Goal: Task Accomplishment & Management: Use online tool/utility

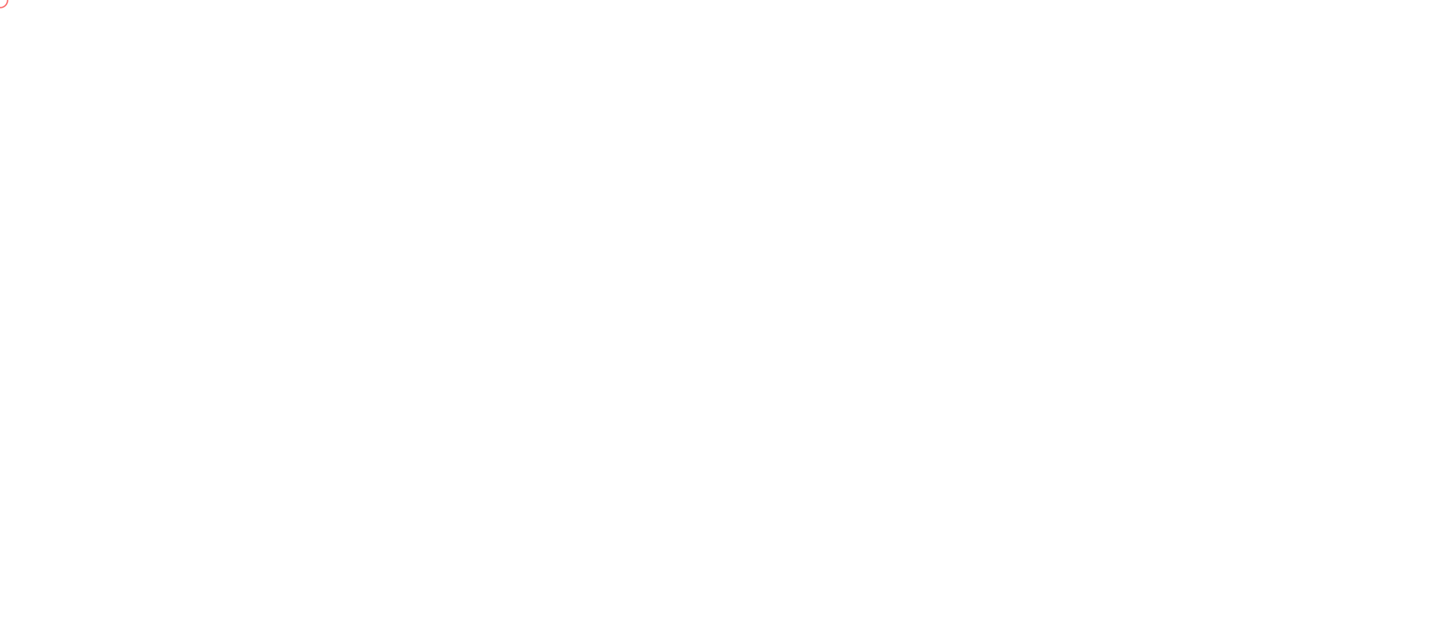
click at [527, 0] on html at bounding box center [718, 0] width 1436 height 0
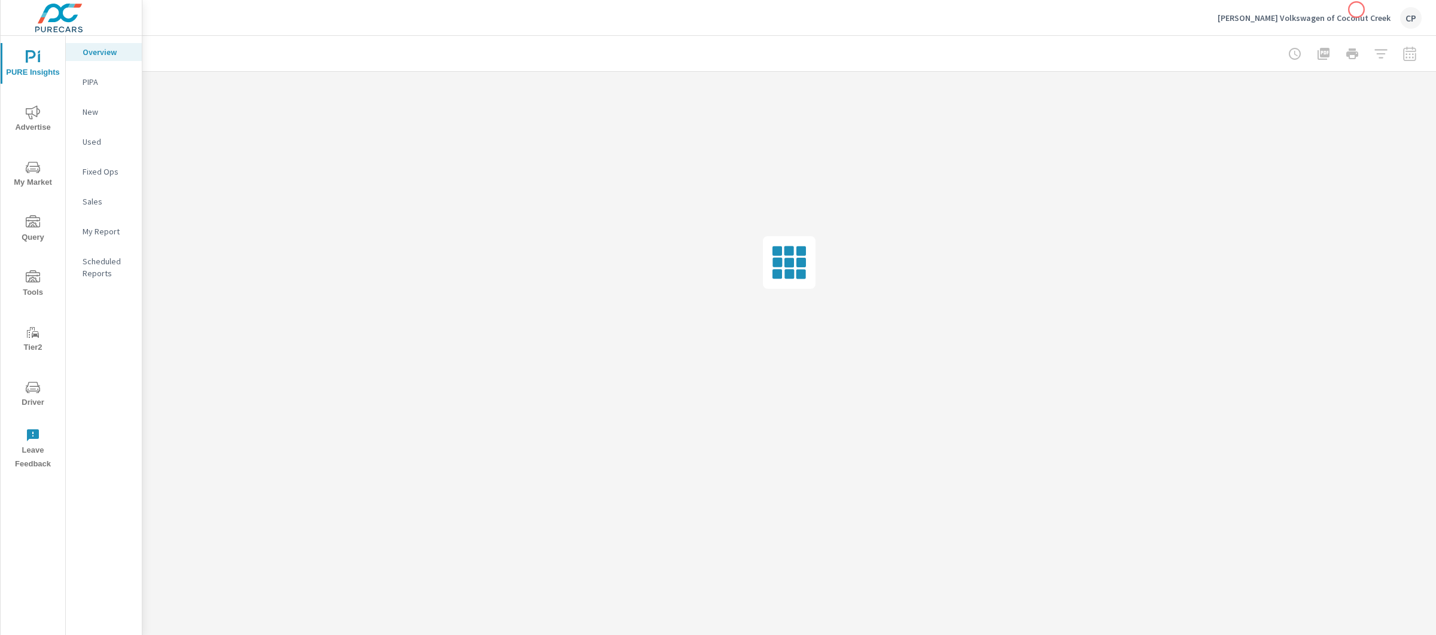
click at [1356, 10] on div "Gunther Volkswagen of Coconut Creek CP" at bounding box center [1320, 18] width 204 height 22
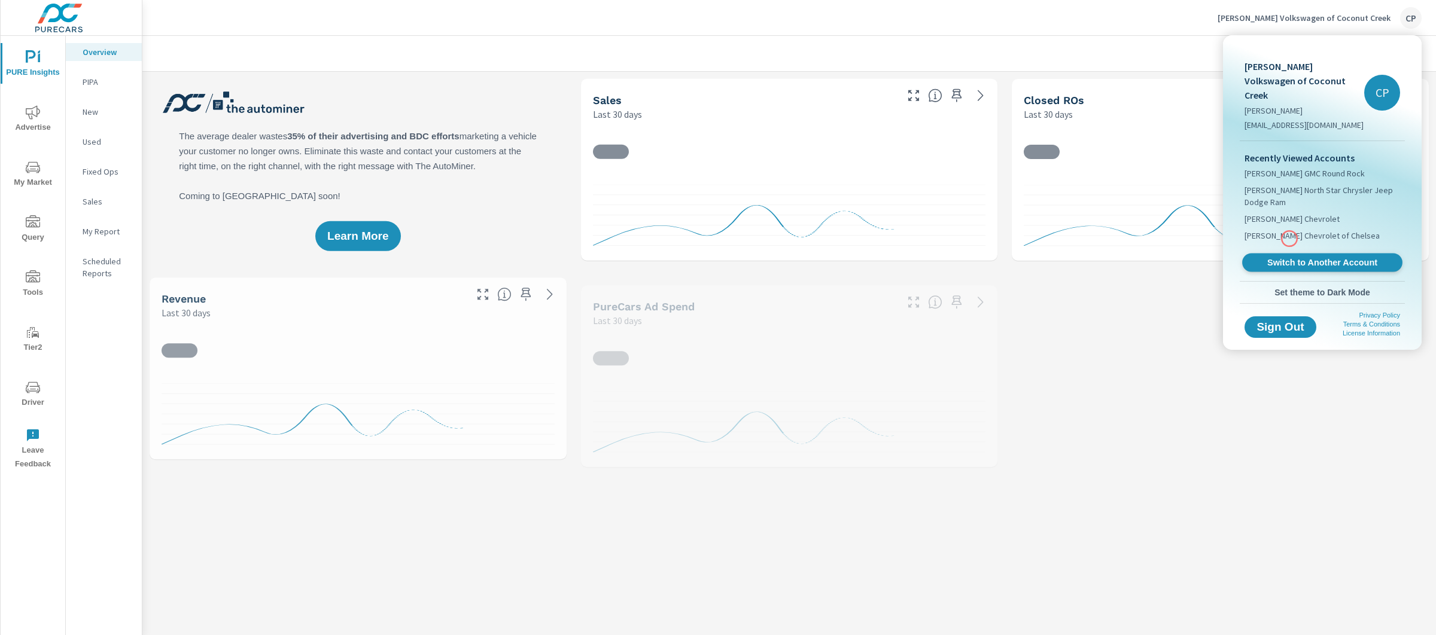
click at [1289, 257] on span "Switch to Another Account" at bounding box center [1322, 262] width 147 height 11
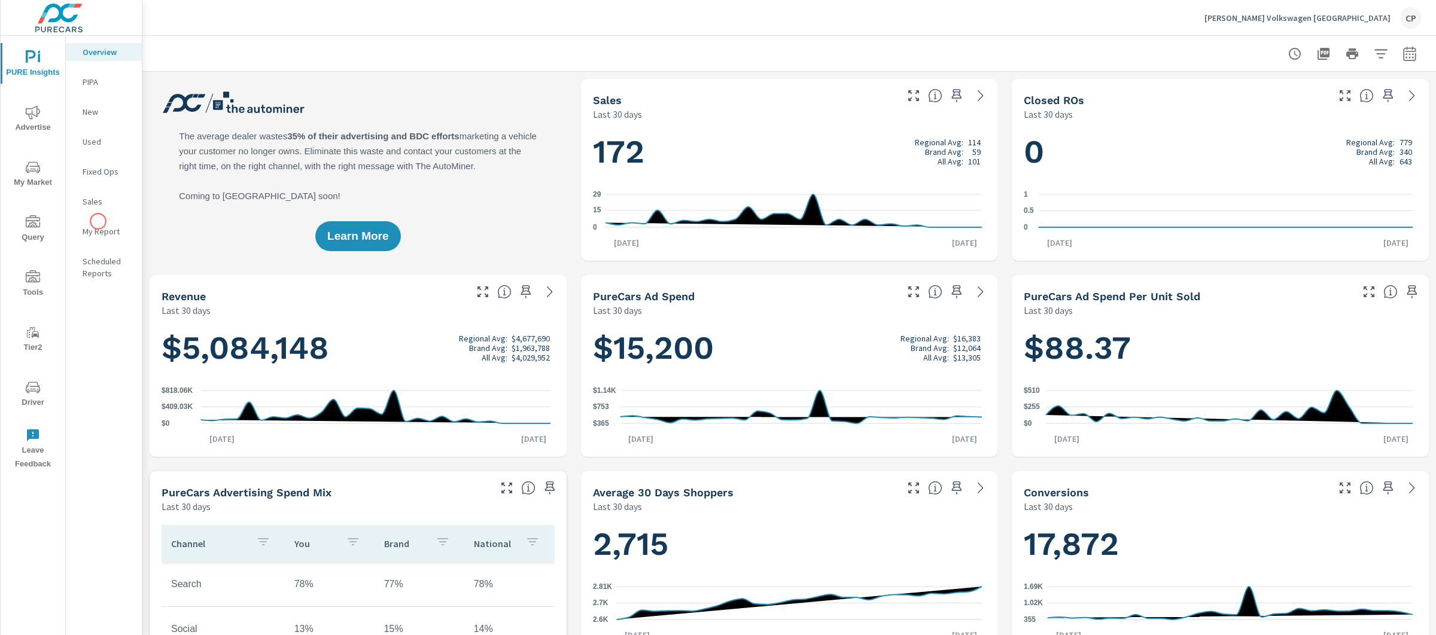
click at [98, 223] on div "My Report" at bounding box center [104, 232] width 76 height 18
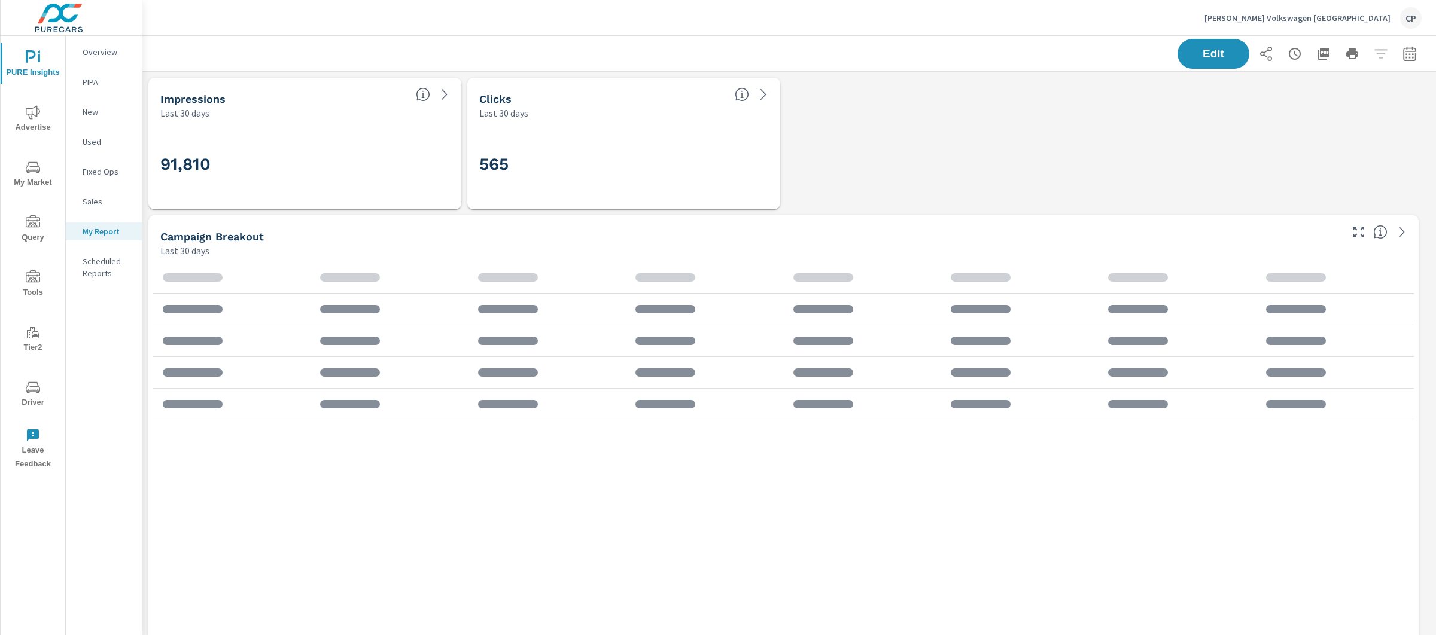
scroll to position [5671, 1305]
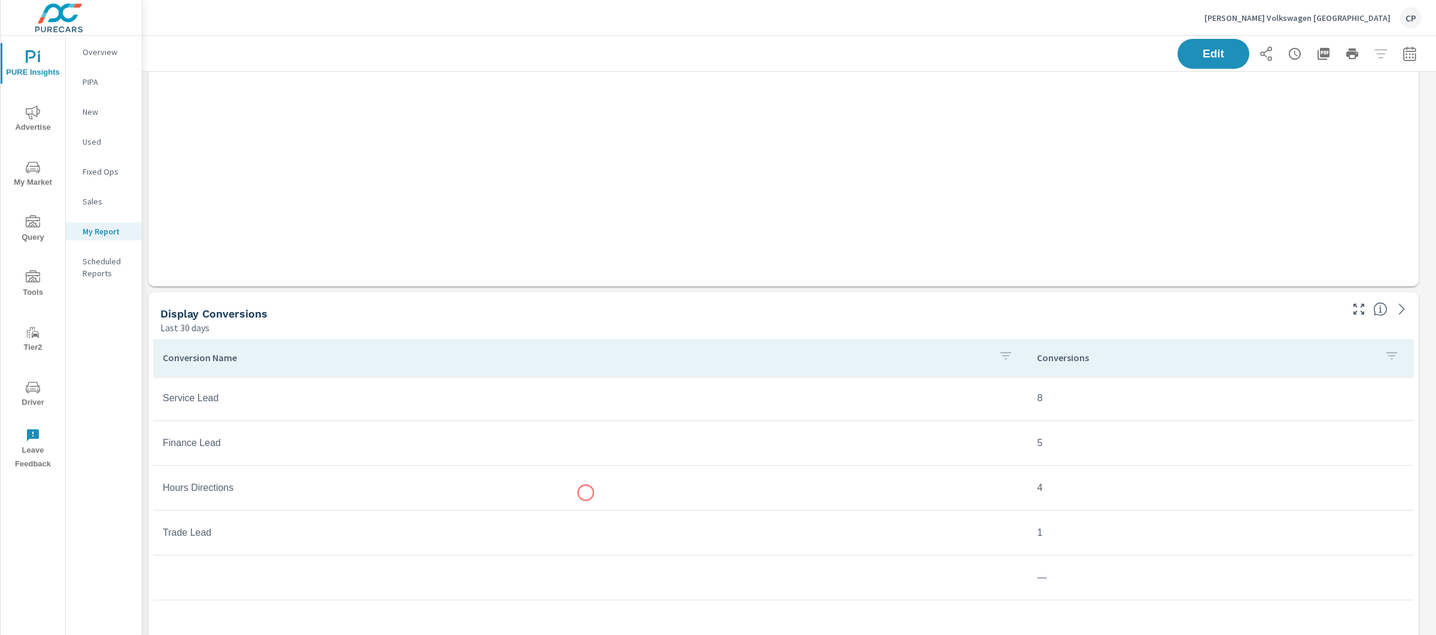
scroll to position [573, 0]
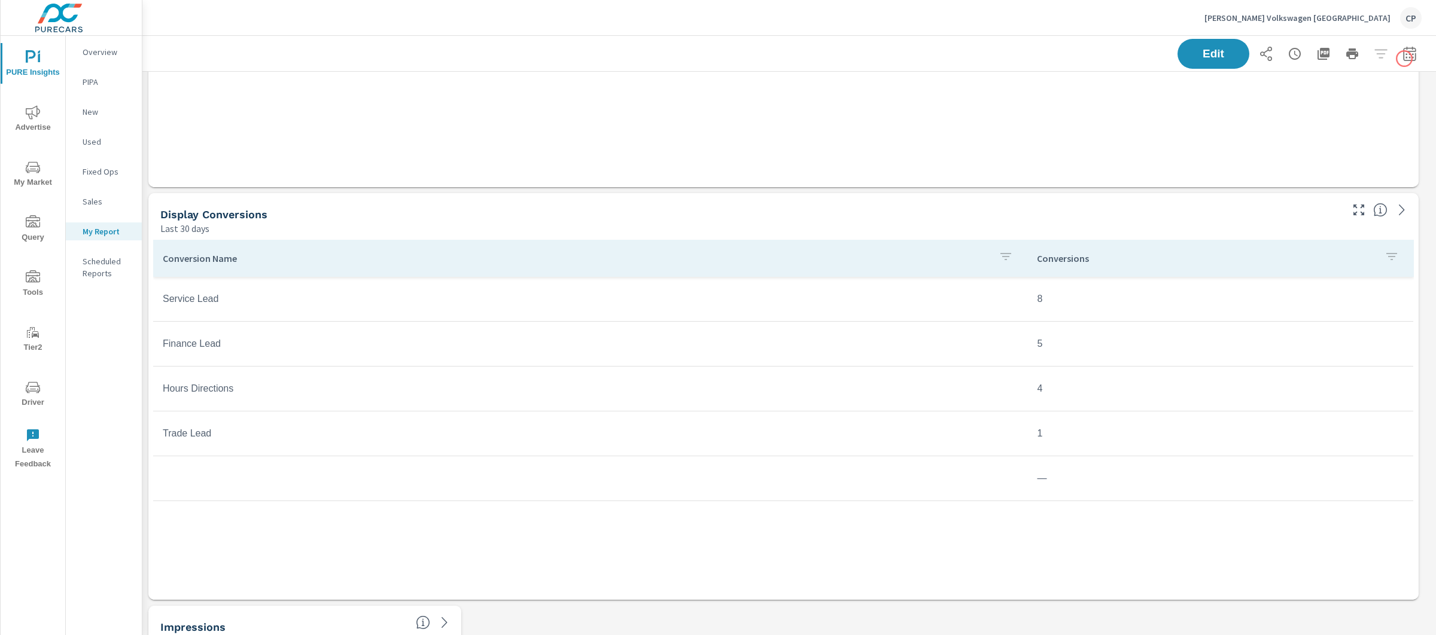
click at [1404, 59] on icon "button" at bounding box center [1409, 53] width 13 height 14
click at [1281, 102] on select "Custom [DATE] Last week Last 7 days Last 14 days Last 30 days Last 45 days Last…" at bounding box center [1303, 104] width 120 height 24
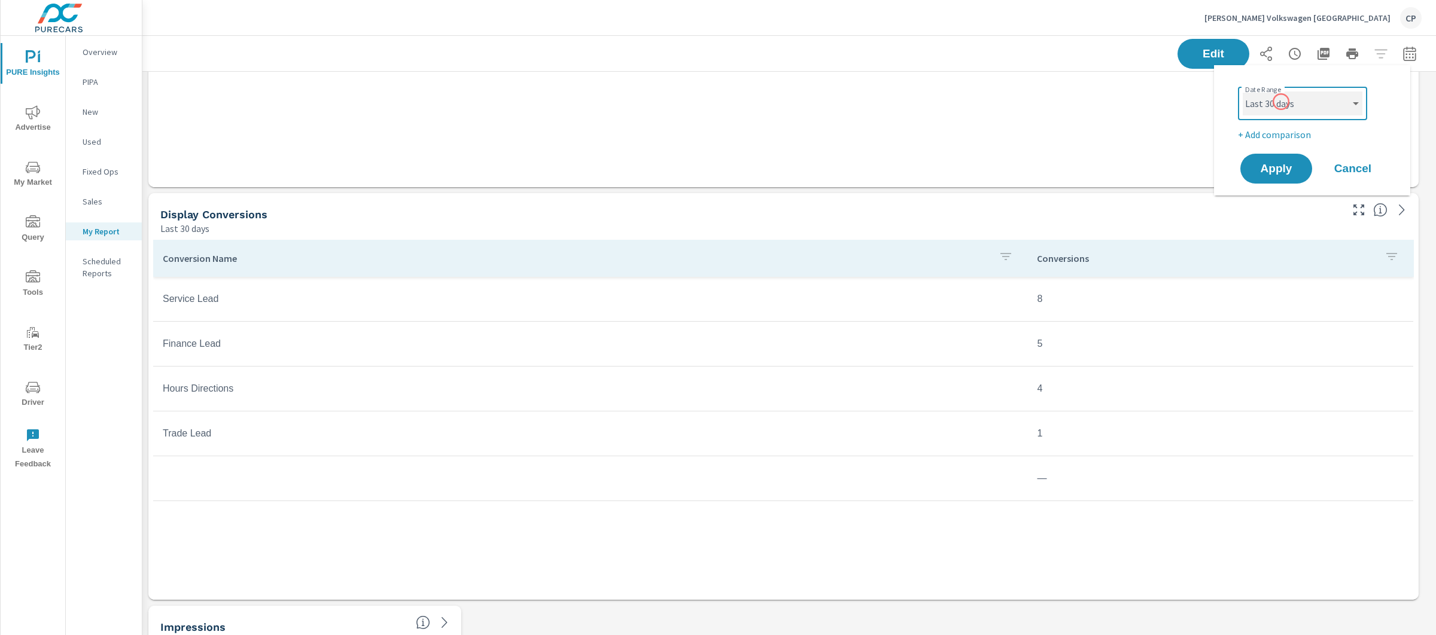
select select "Month to date"
click at [1291, 126] on div "Date Range Custom [DATE] Last week Last 7 days Last 14 days Last 30 days Last 4…" at bounding box center [1314, 112] width 153 height 60
click at [1291, 127] on p "+ Add comparison" at bounding box center [1314, 134] width 153 height 14
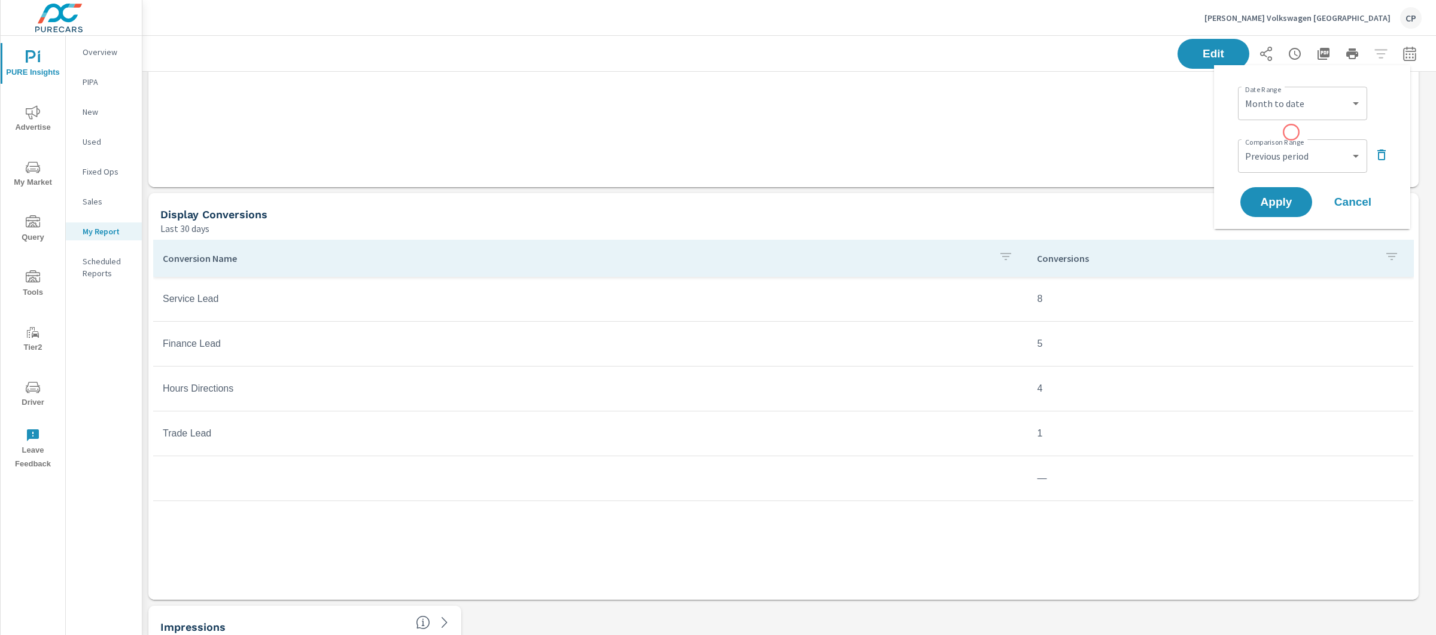
click at [1291, 132] on div "Date Range Custom [DATE] Last week Last 7 days Last 14 days Last 30 days Last 4…" at bounding box center [1312, 147] width 168 height 145
click at [1292, 148] on select "Custom Previous period Previous month Previous year" at bounding box center [1303, 156] width 120 height 24
select select "Previous month"
click at [1290, 209] on button "Apply" at bounding box center [1276, 202] width 74 height 31
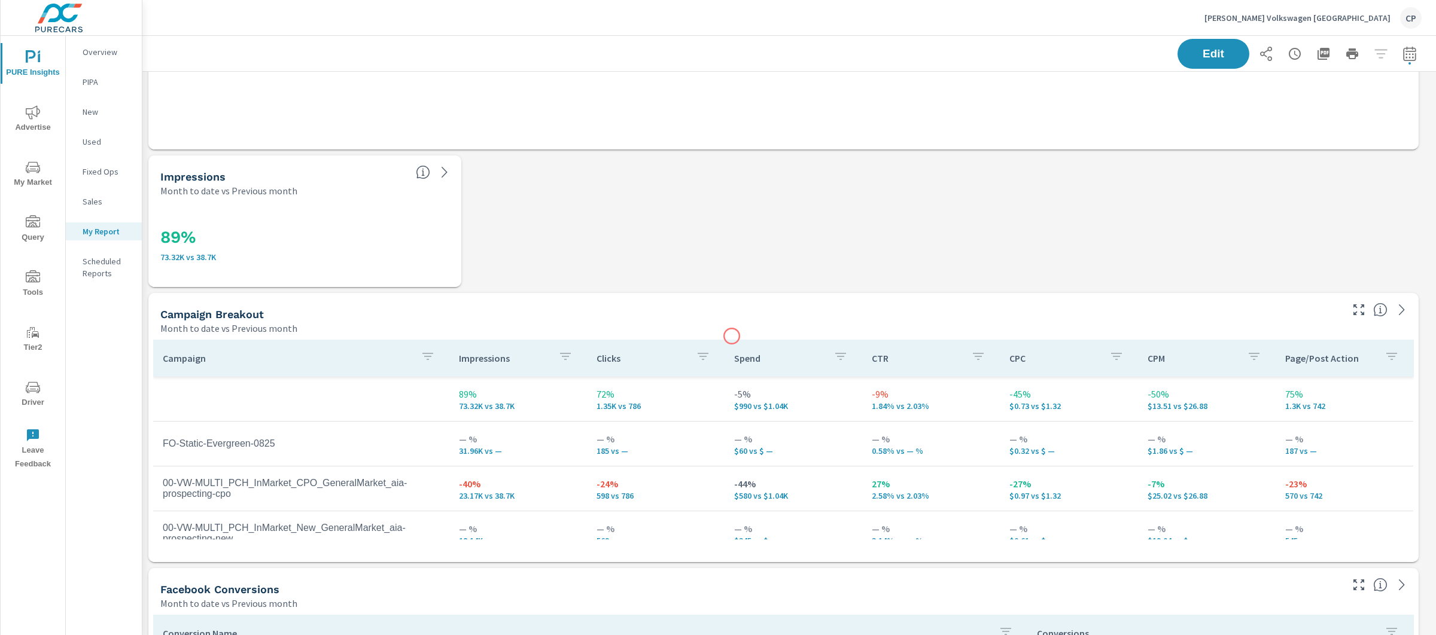
scroll to position [1024, 0]
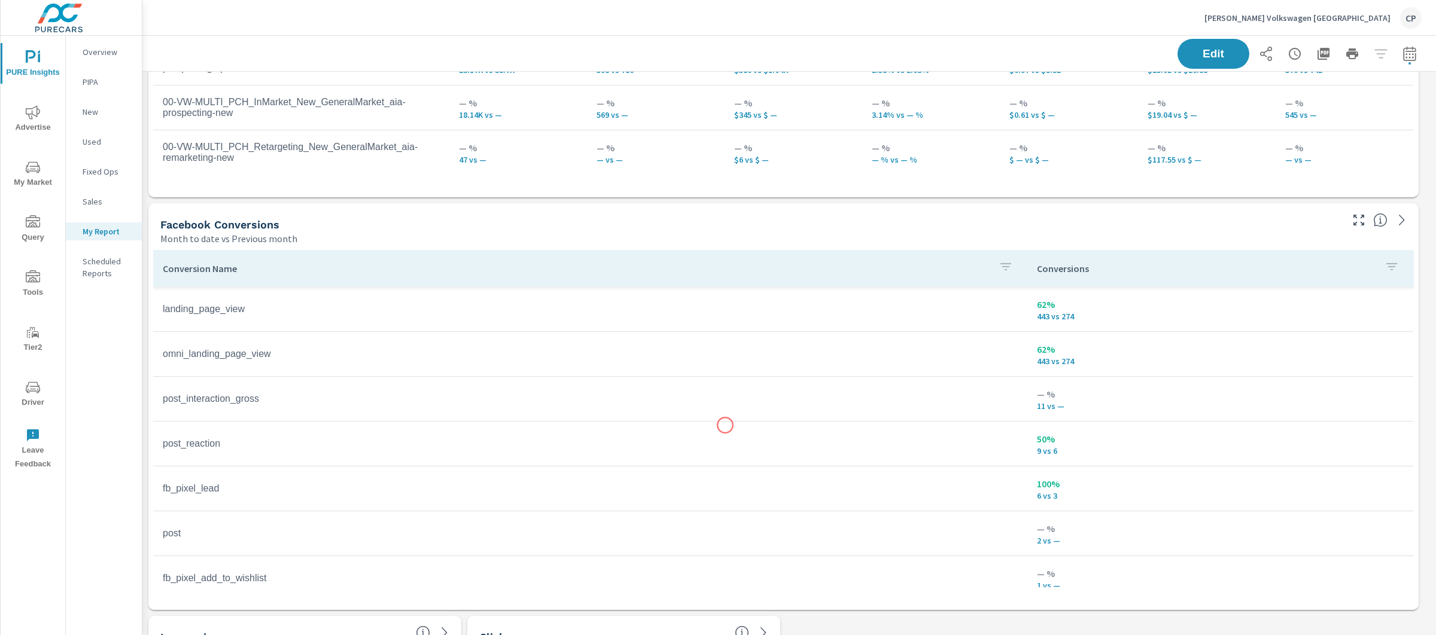
scroll to position [1485, 0]
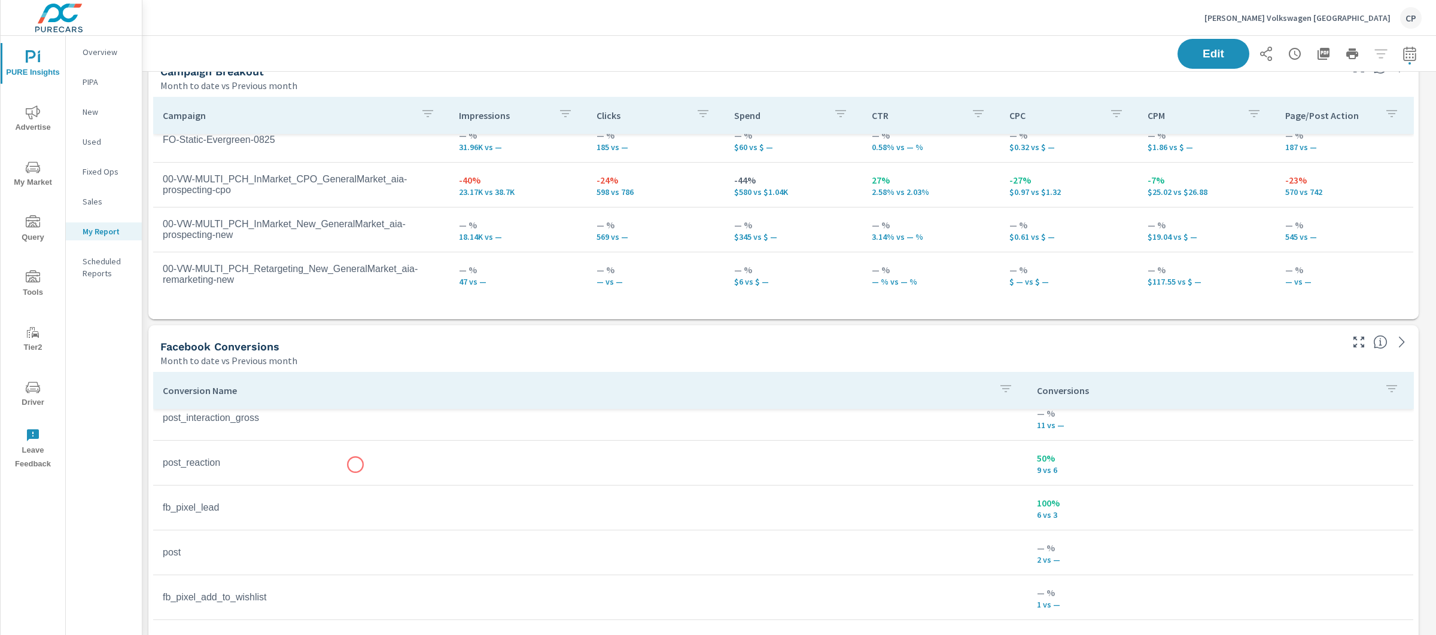
scroll to position [1228, 0]
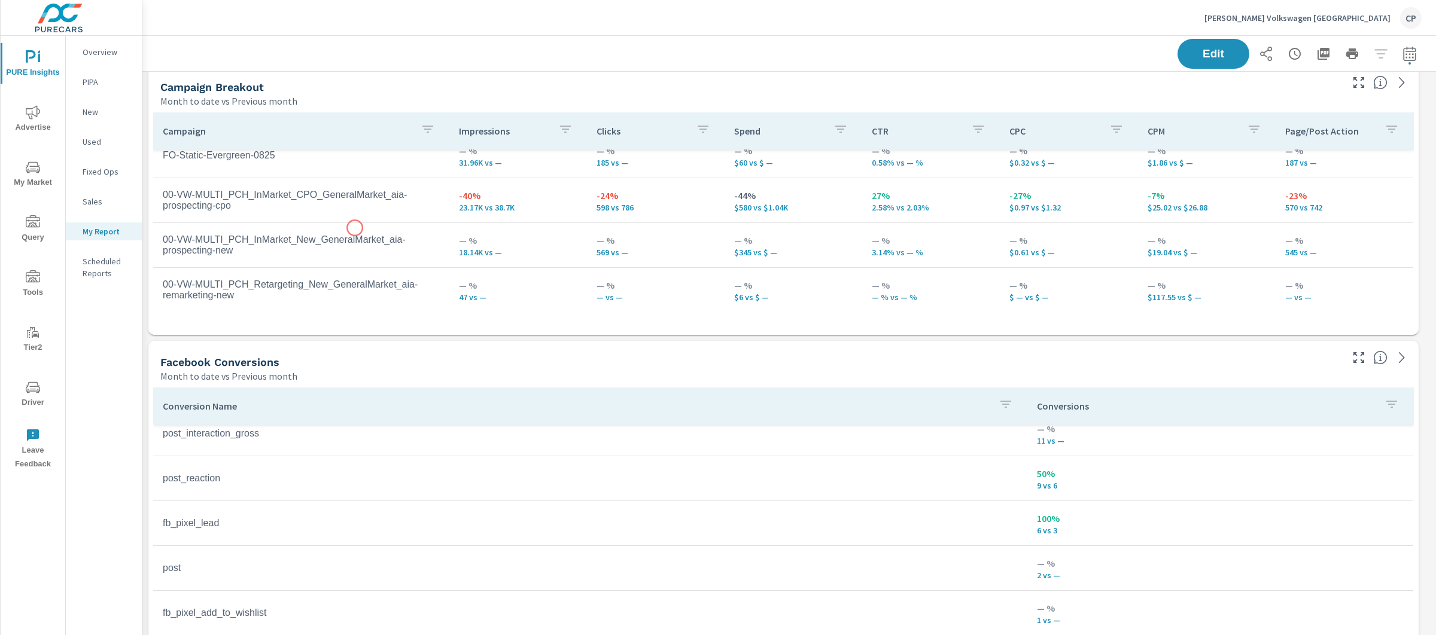
scroll to position [1305, 0]
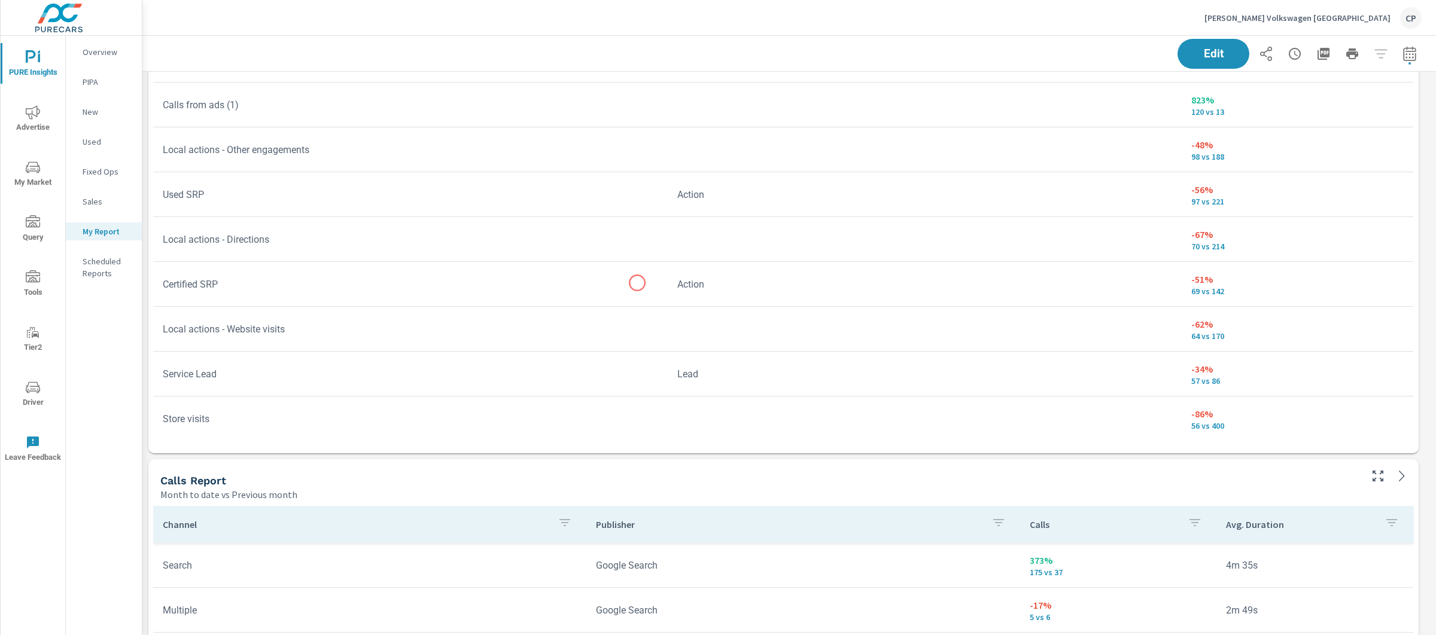
scroll to position [4182, 0]
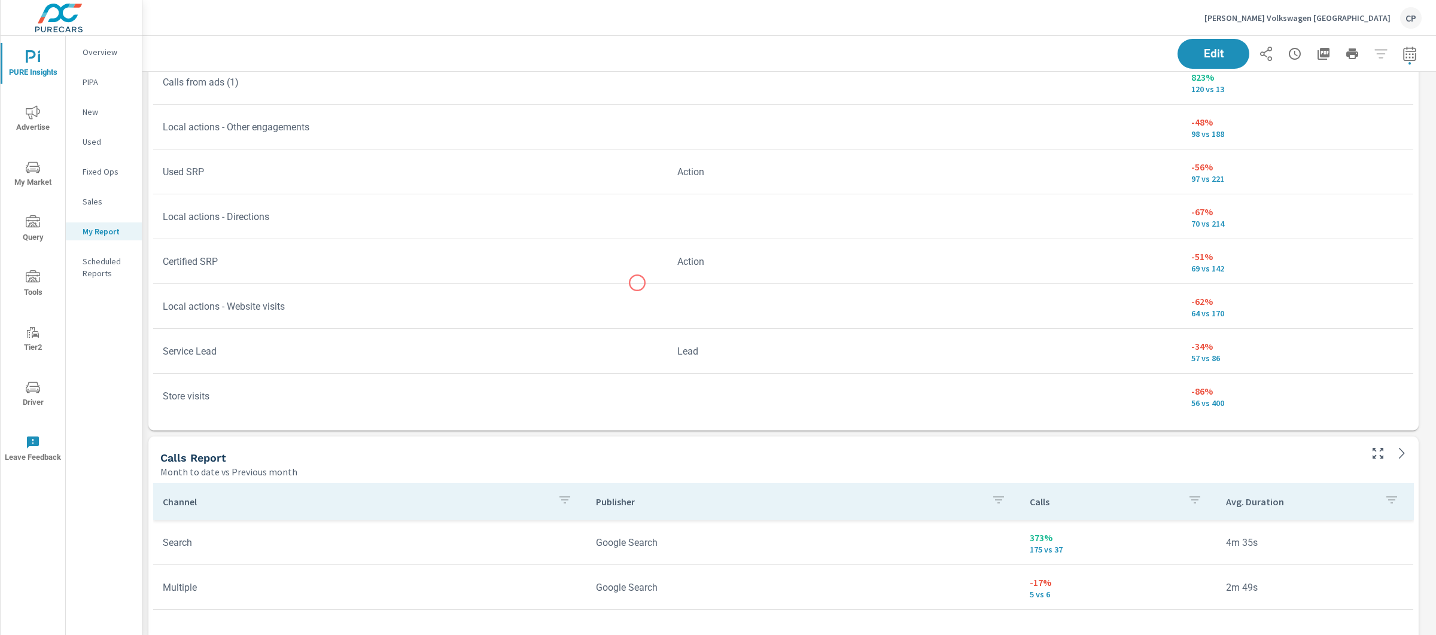
scroll to position [504, 0]
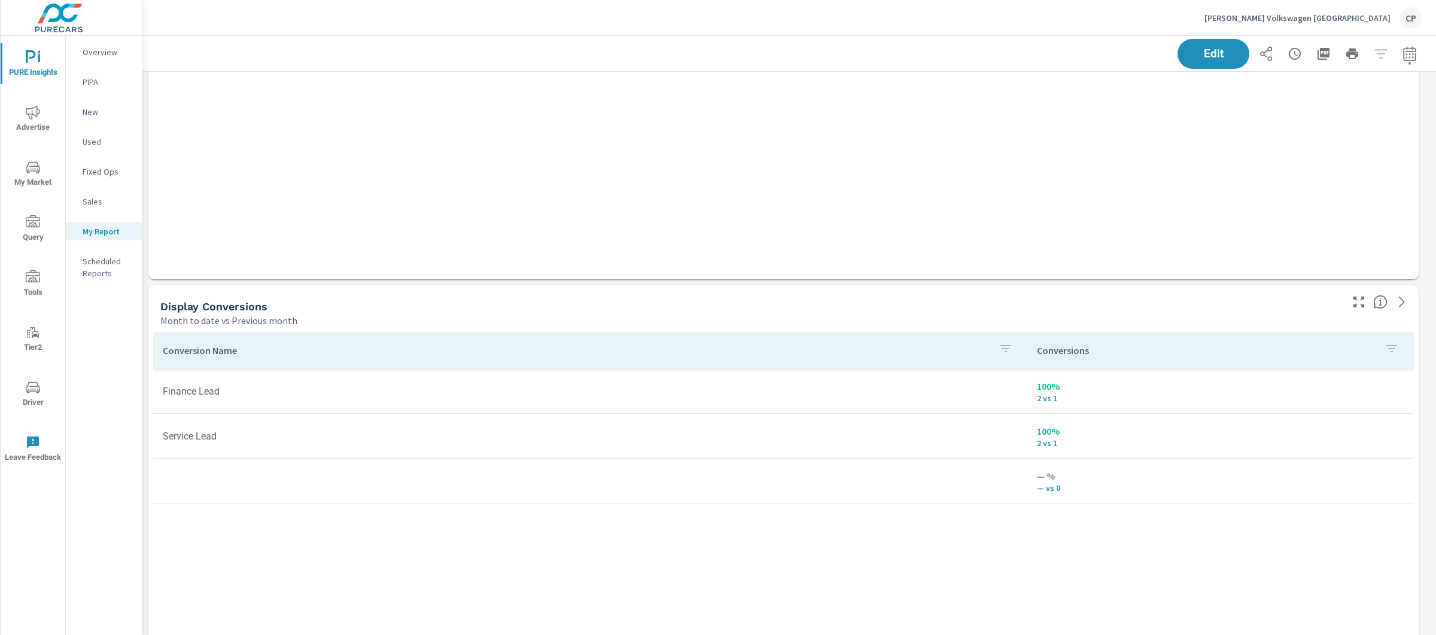
scroll to position [388, 0]
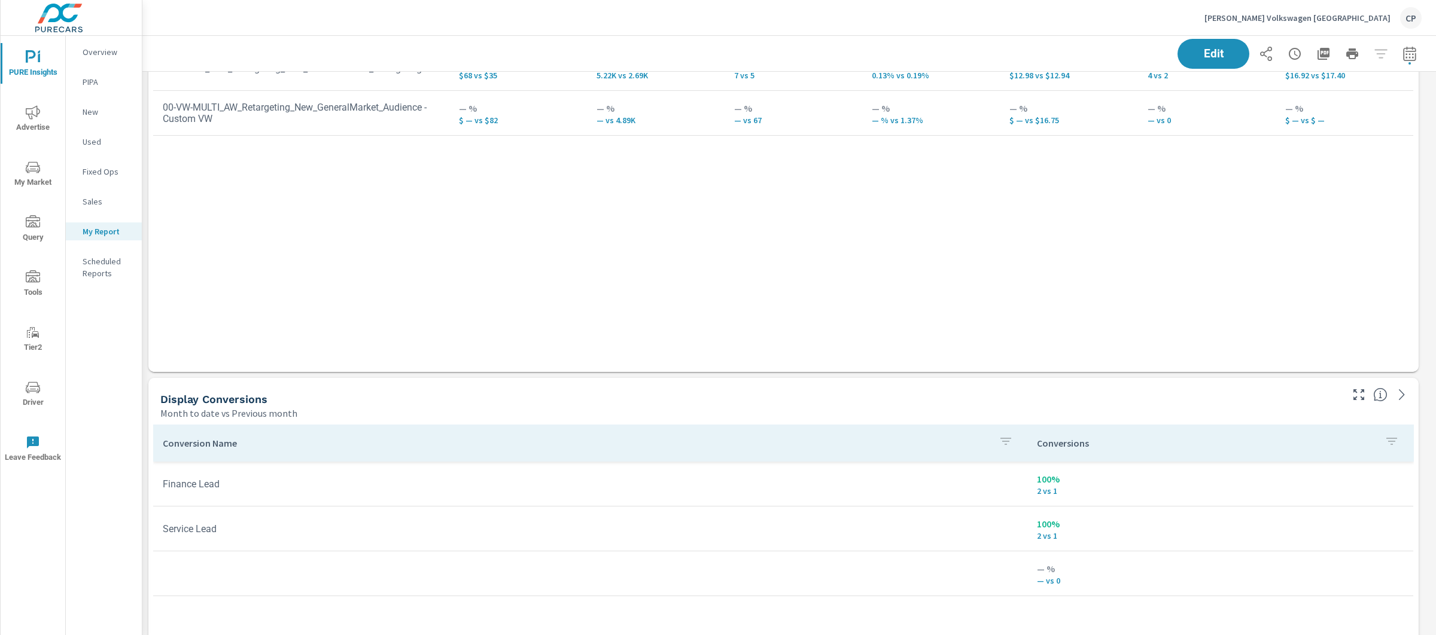
click at [1403, 48] on icon "button" at bounding box center [1409, 53] width 13 height 14
select select "Month to date"
select select "Previous month"
click at [1313, 99] on select "Custom [DATE] Last week Last 7 days Last 14 days Last 30 days Last 45 days Last…" at bounding box center [1303, 104] width 120 height 24
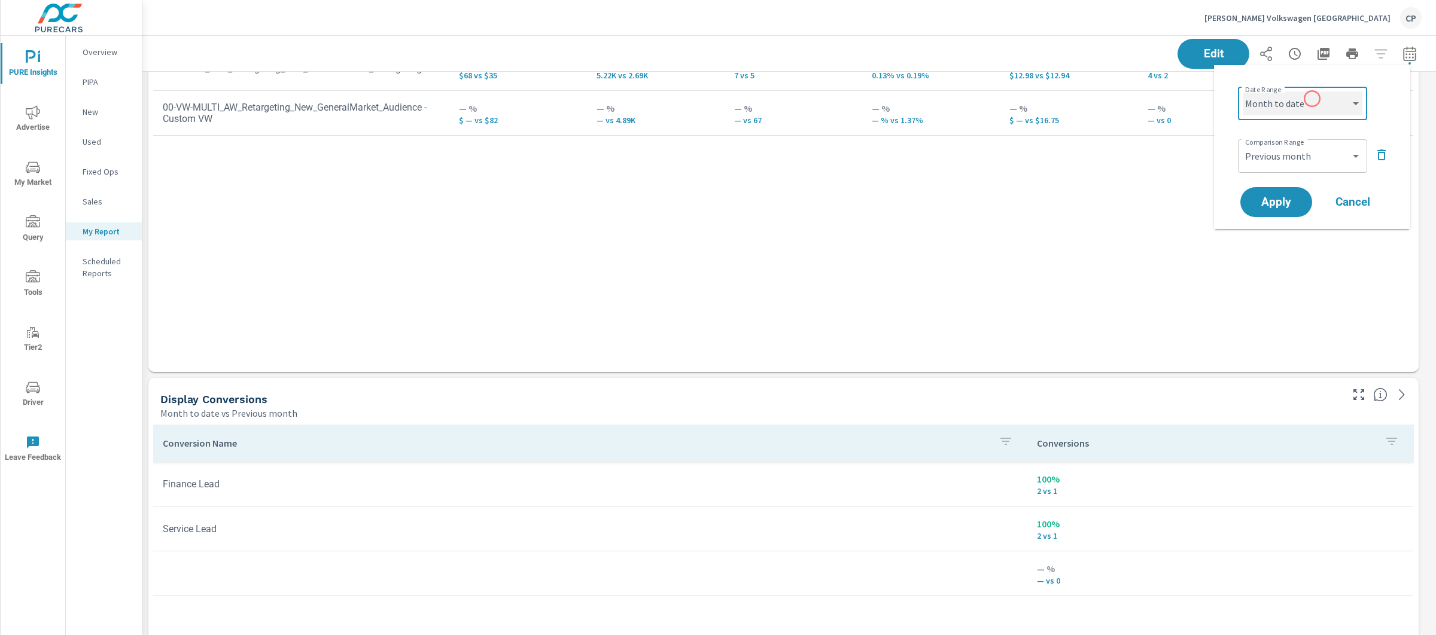
select select "Last 60 days"
click at [1313, 97] on select "Custom [DATE] Last week Last 7 days Last 14 days Last 30 days Last 45 days Last…" at bounding box center [1303, 104] width 120 height 24
drag, startPoint x: 1382, startPoint y: 129, endPoint x: 1383, endPoint y: 145, distance: 15.6
click at [1383, 145] on div "Comparison Range Custom Previous period Previous month Previous year ​" at bounding box center [1314, 155] width 153 height 41
click at [1383, 149] on icon "button" at bounding box center [1381, 155] width 14 height 14
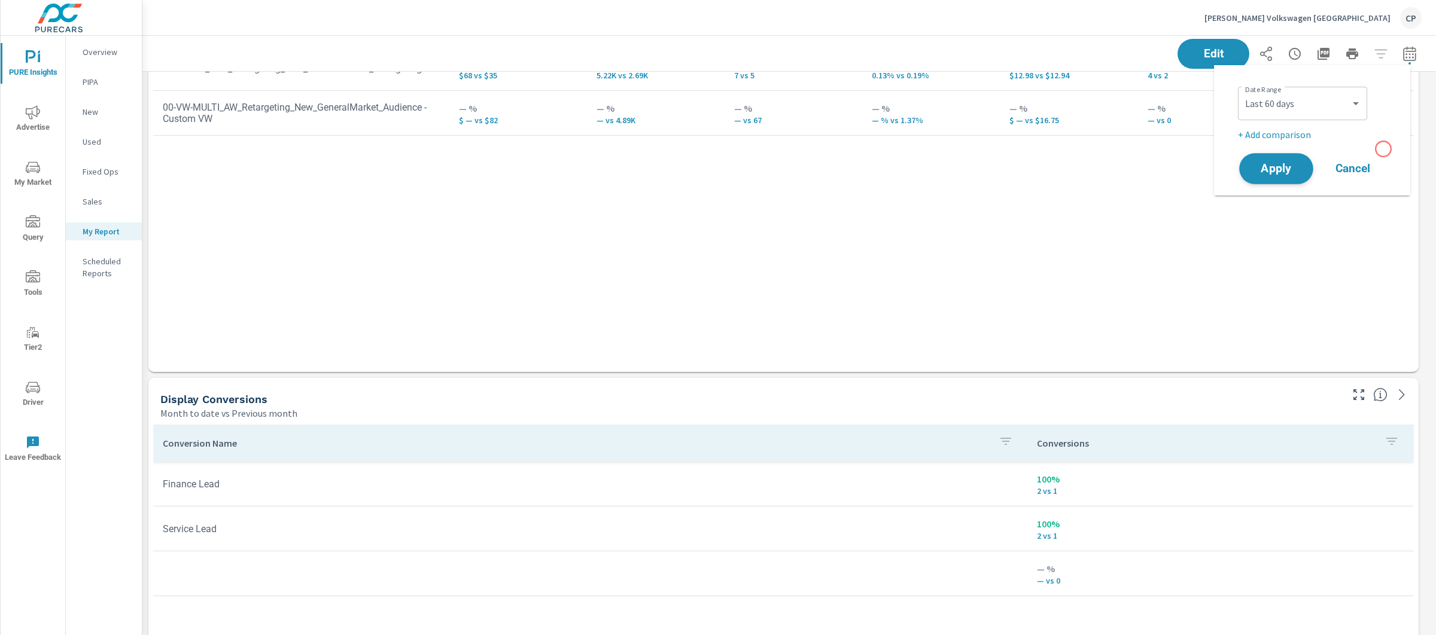
drag, startPoint x: 1383, startPoint y: 149, endPoint x: 1277, endPoint y: 164, distance: 106.9
click at [1277, 164] on span "Apply" at bounding box center [1276, 168] width 49 height 11
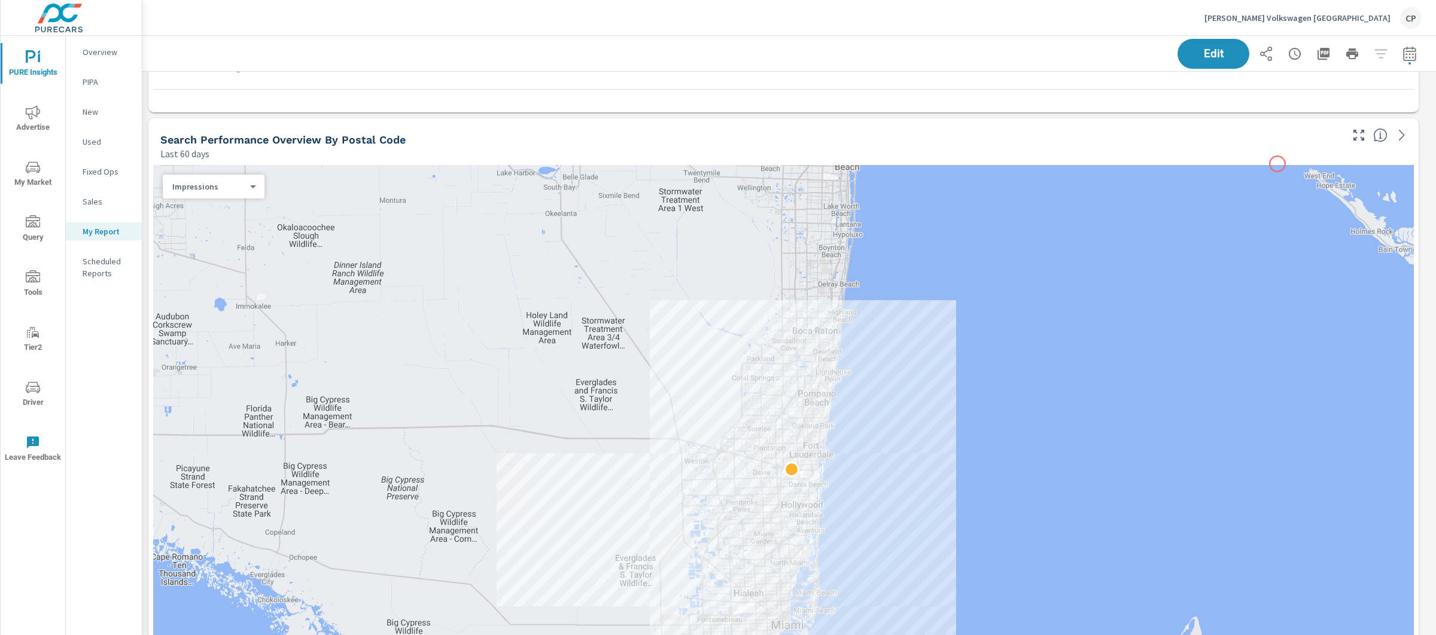
scroll to position [3297, 0]
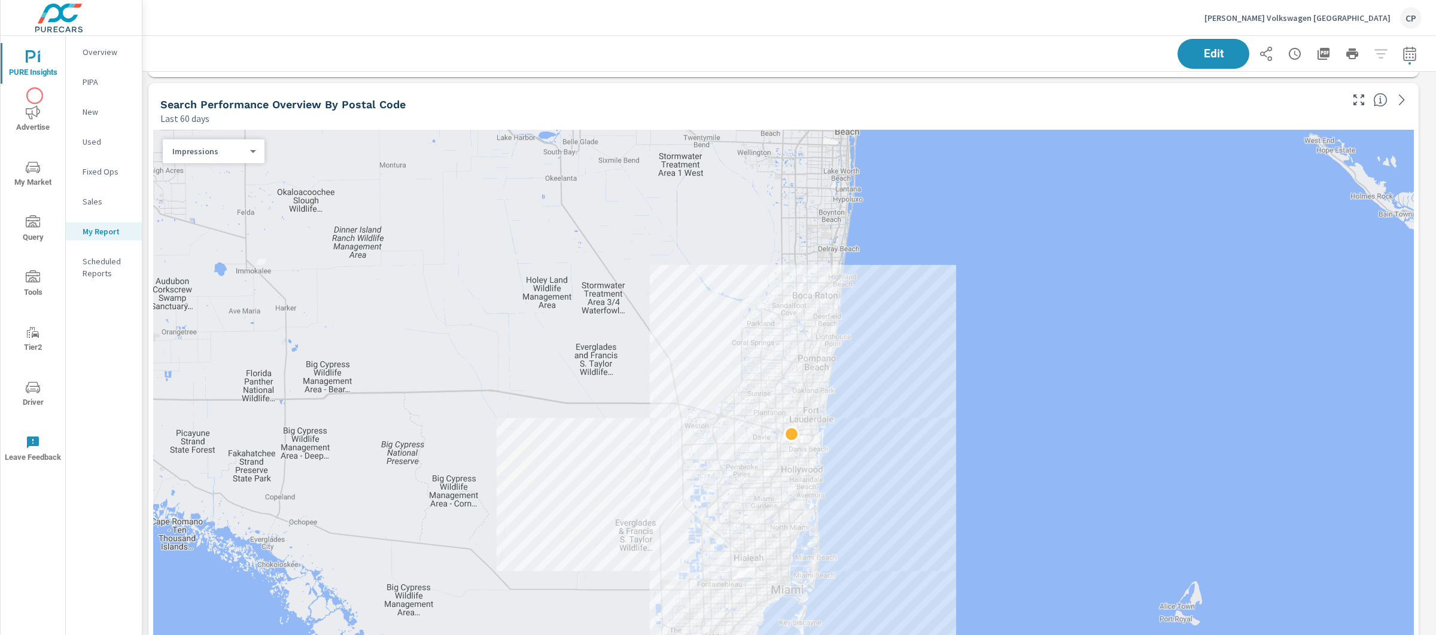
click at [35, 96] on div "PURE Insights Advertise My Market Query Tools Tier2 Driver Leave Feedback" at bounding box center [33, 256] width 65 height 440
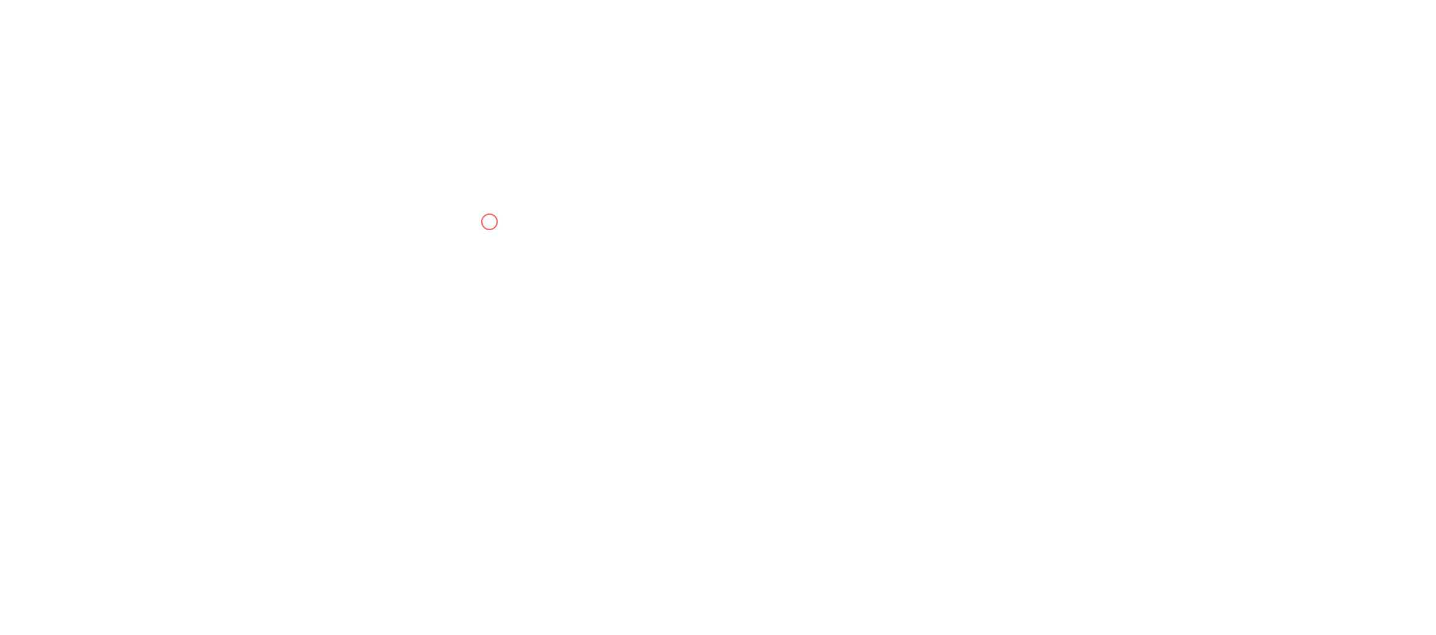
click at [489, 0] on html at bounding box center [718, 0] width 1436 height 0
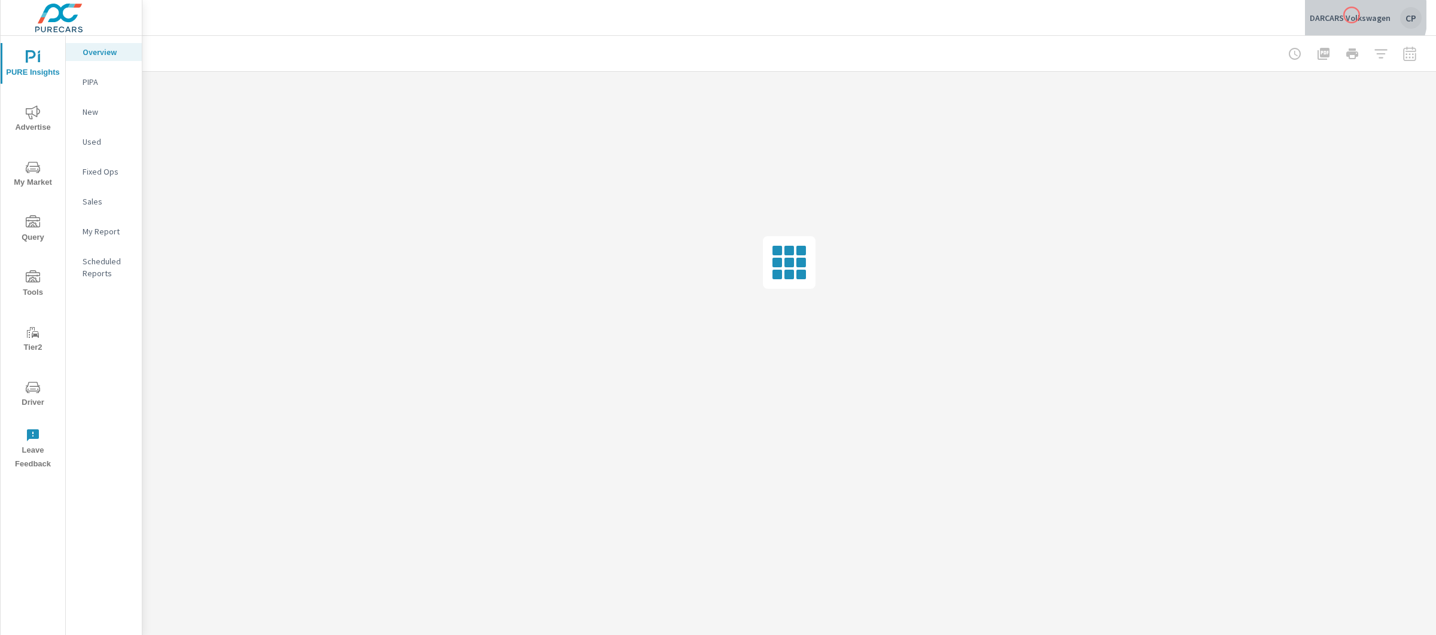
click at [1352, 15] on p "DARCARS Volkswagen" at bounding box center [1350, 18] width 81 height 11
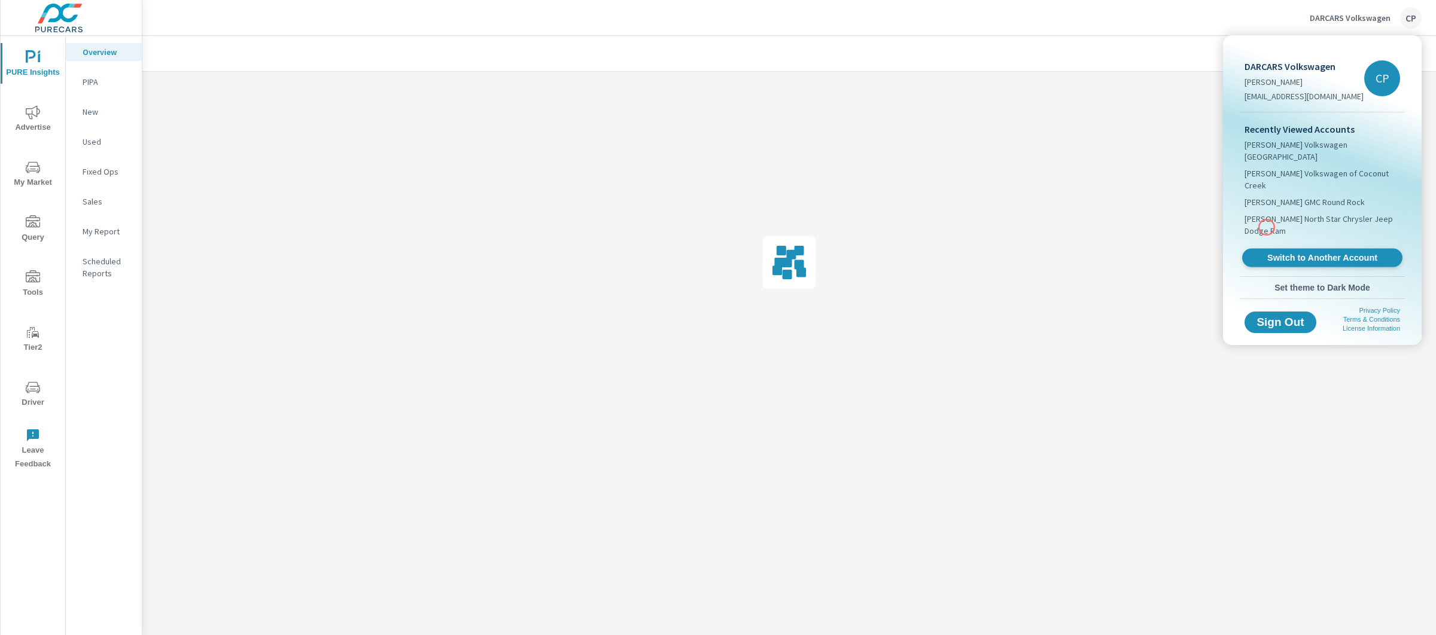
click at [1267, 252] on span "Switch to Another Account" at bounding box center [1322, 257] width 147 height 11
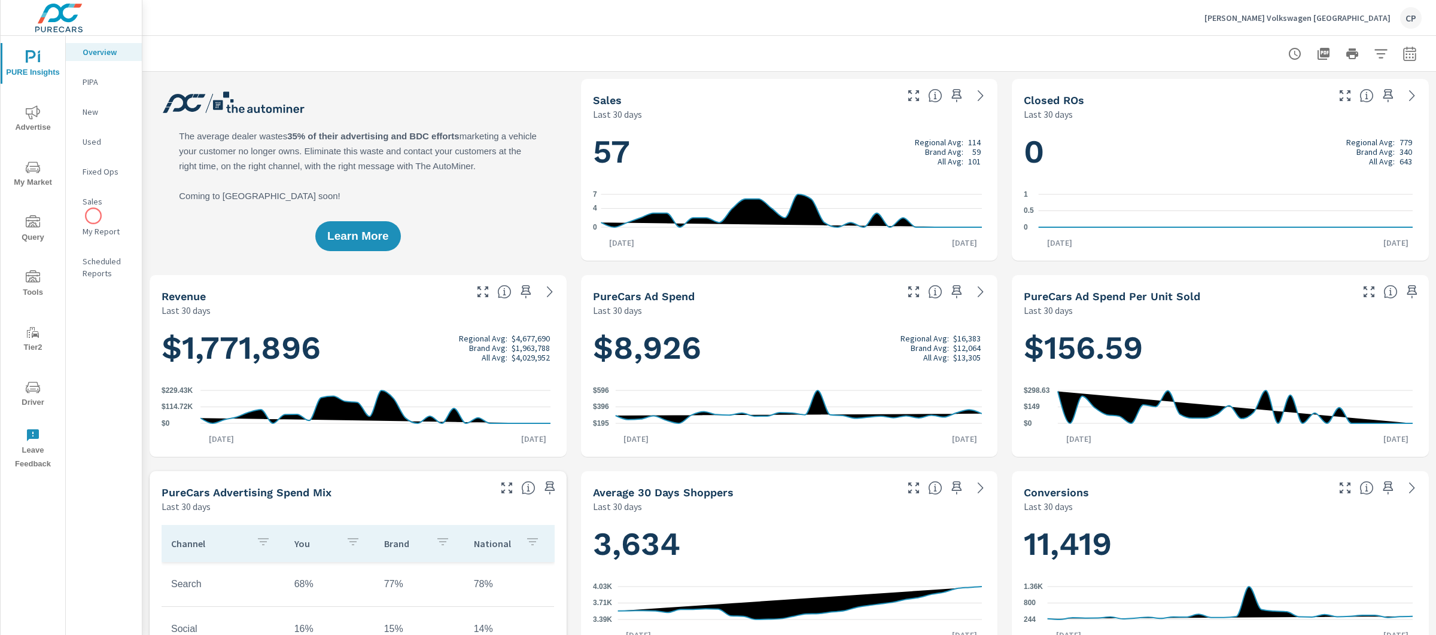
click at [93, 216] on nav "Overview PIPA New Used Fixed Ops Sales My Report Scheduled Reports" at bounding box center [104, 167] width 76 height 263
click at [100, 226] on p "My Report" at bounding box center [108, 232] width 50 height 12
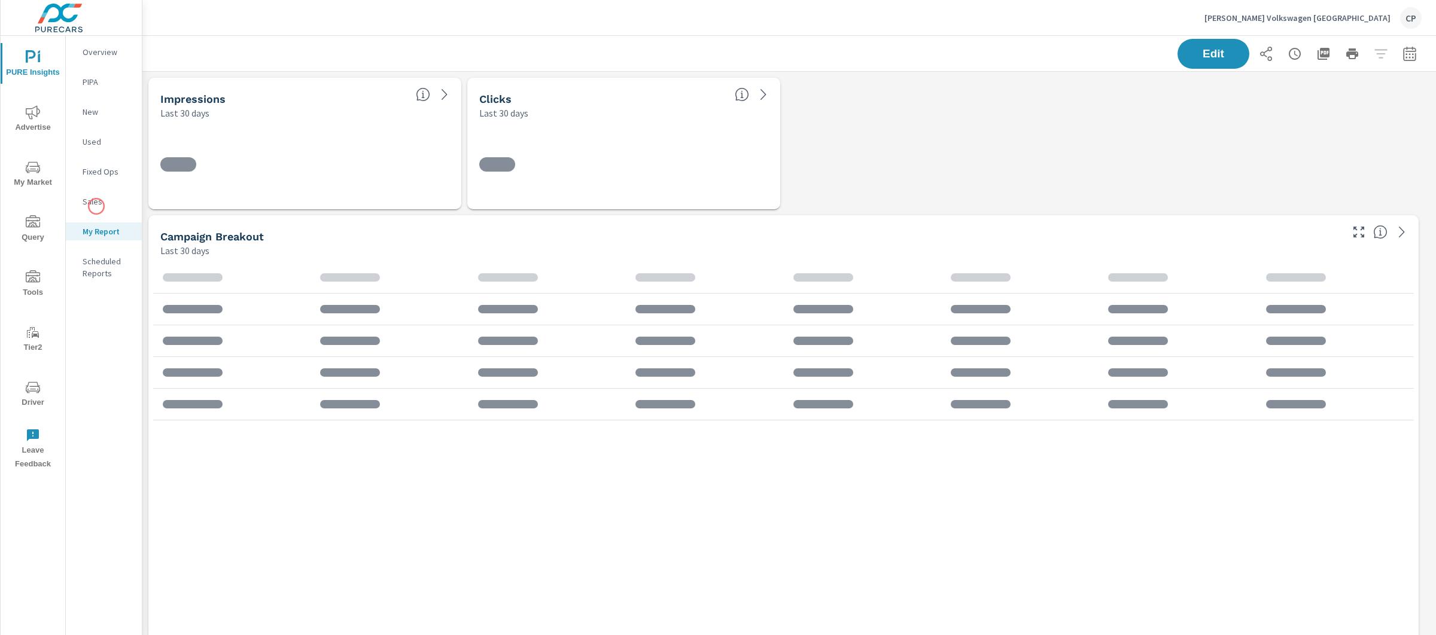
scroll to position [5258, 1305]
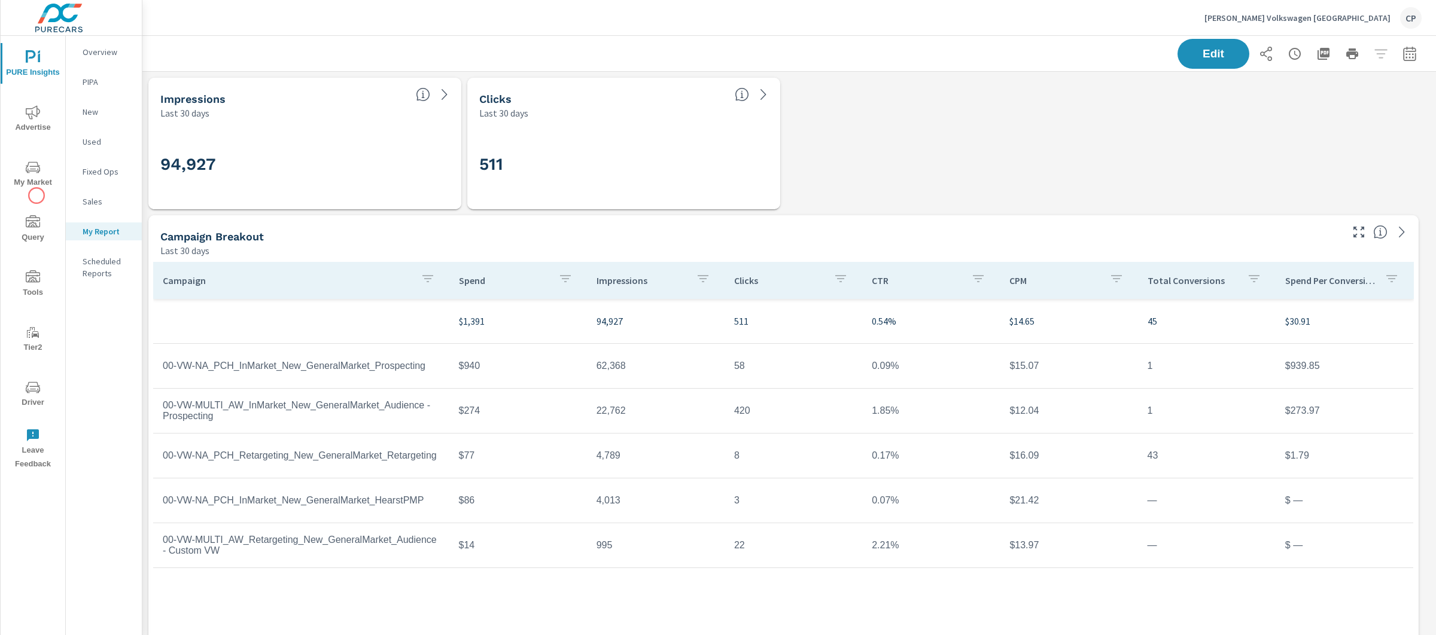
scroll to position [16, 0]
click at [1405, 54] on icon "button" at bounding box center [1409, 55] width 8 height 5
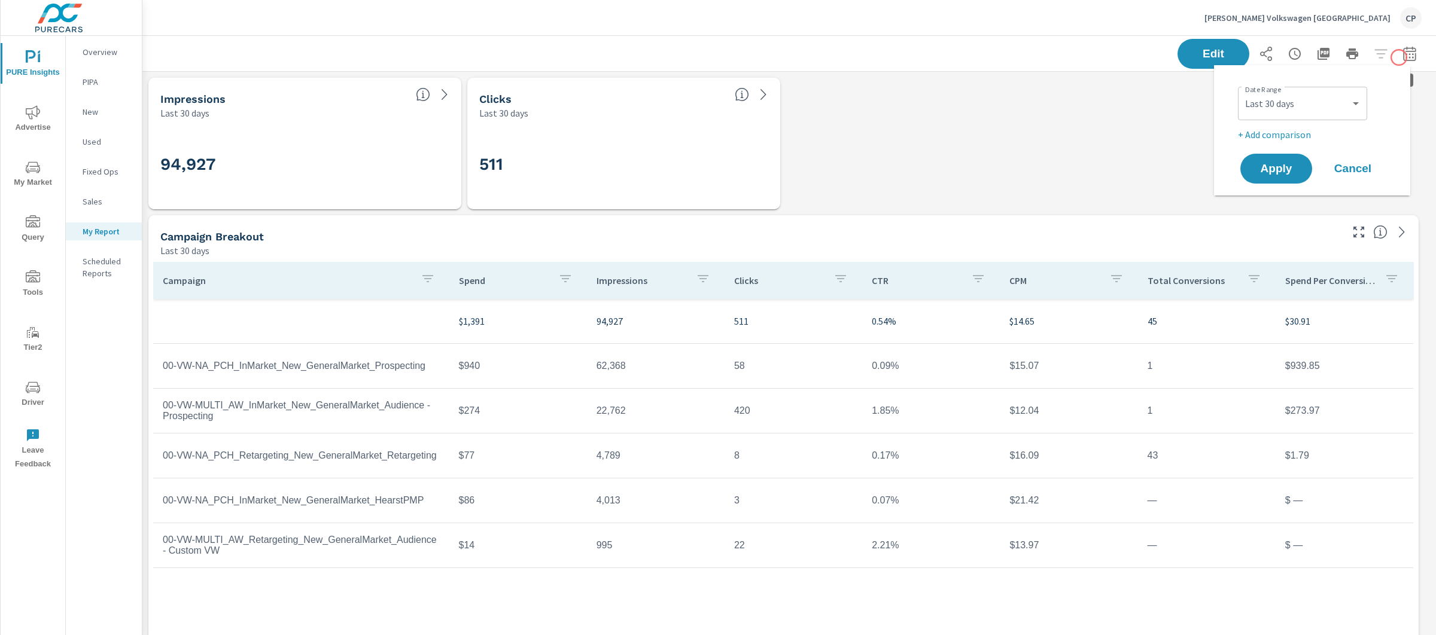
scroll to position [5258, 1305]
click at [1320, 96] on select "Custom [DATE] Last week Last 7 days Last 14 days Last 30 days Last 45 days Last…" at bounding box center [1303, 104] width 120 height 24
select select "Last 60 days"
click at [1298, 163] on span "Apply" at bounding box center [1276, 168] width 49 height 11
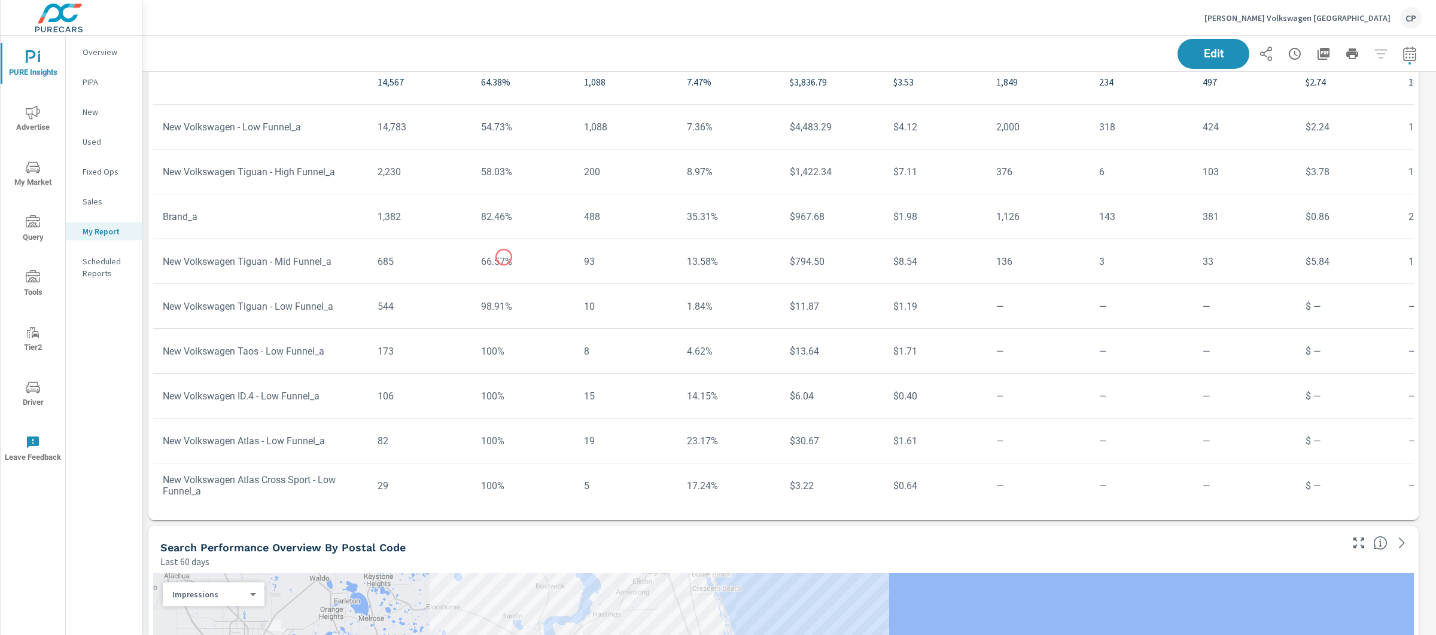
scroll to position [3680, 0]
